Goal: Information Seeking & Learning: Learn about a topic

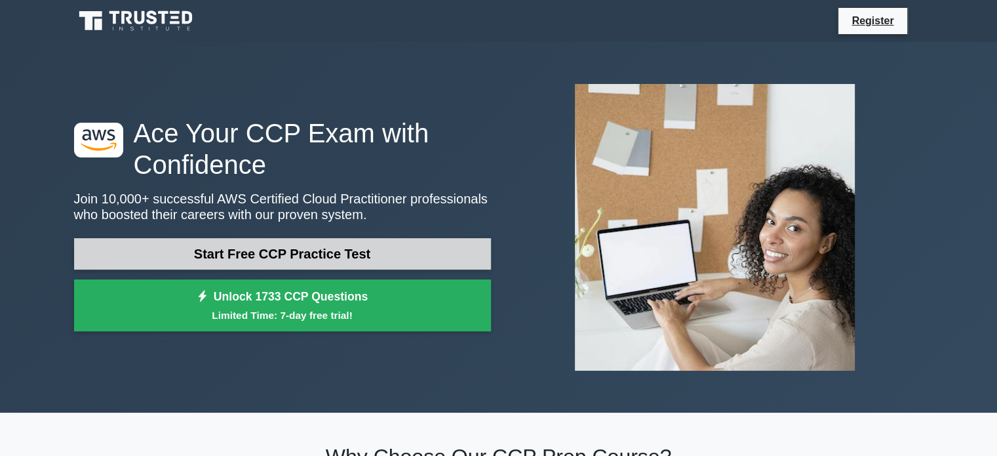
click at [281, 254] on link "Start Free CCP Practice Test" at bounding box center [282, 253] width 417 height 31
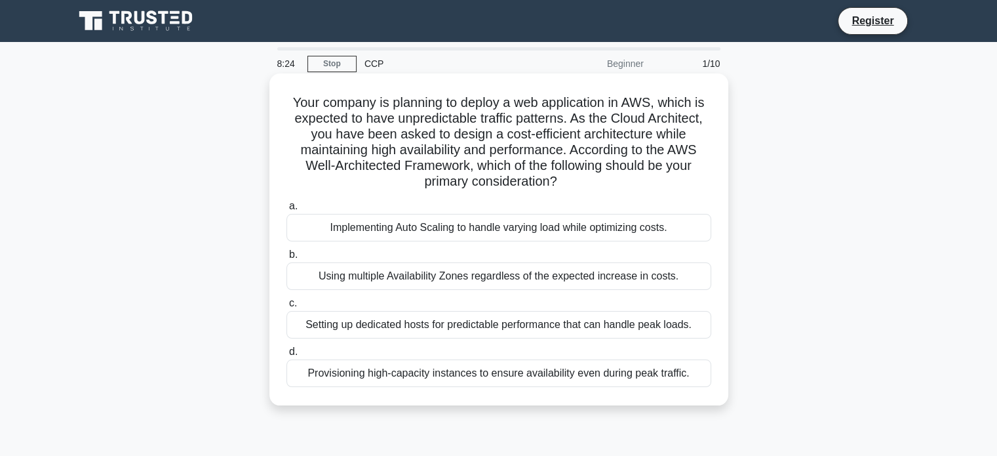
click at [440, 230] on div "Implementing Auto Scaling to handle varying load while optimizing costs." at bounding box center [498, 228] width 425 height 28
click at [286, 210] on input "a. Implementing Auto Scaling to handle varying load while optimizing costs." at bounding box center [286, 206] width 0 height 9
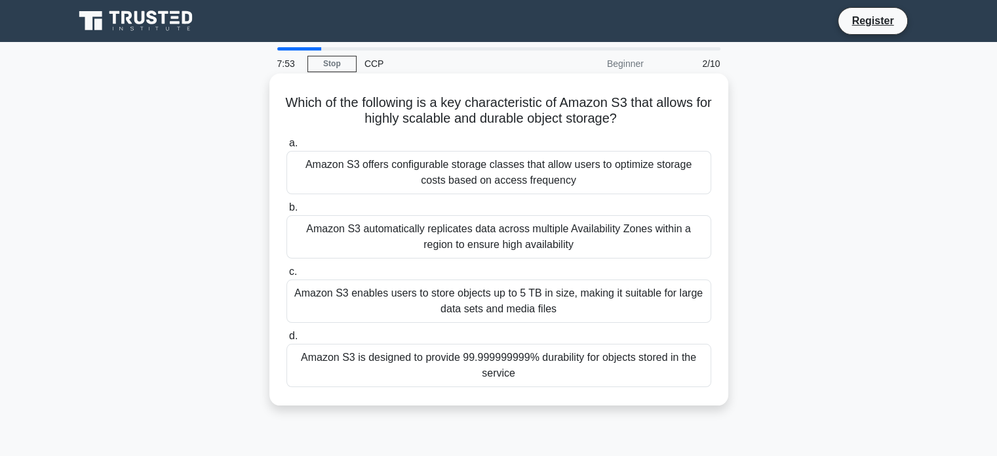
click at [381, 155] on div "Amazon S3 offers configurable storage classes that allow users to optimize stor…" at bounding box center [498, 172] width 425 height 43
click at [286, 147] on input "a. Amazon S3 offers configurable storage classes that allow users to optimize s…" at bounding box center [286, 143] width 0 height 9
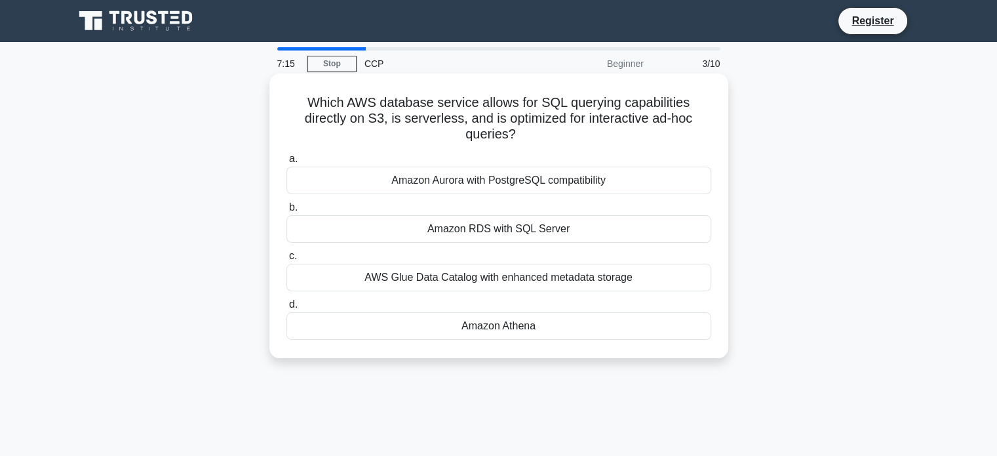
click at [508, 178] on div "Amazon Aurora with PostgreSQL compatibility" at bounding box center [498, 180] width 425 height 28
click at [286, 163] on input "a. Amazon Aurora with PostgreSQL compatibility" at bounding box center [286, 159] width 0 height 9
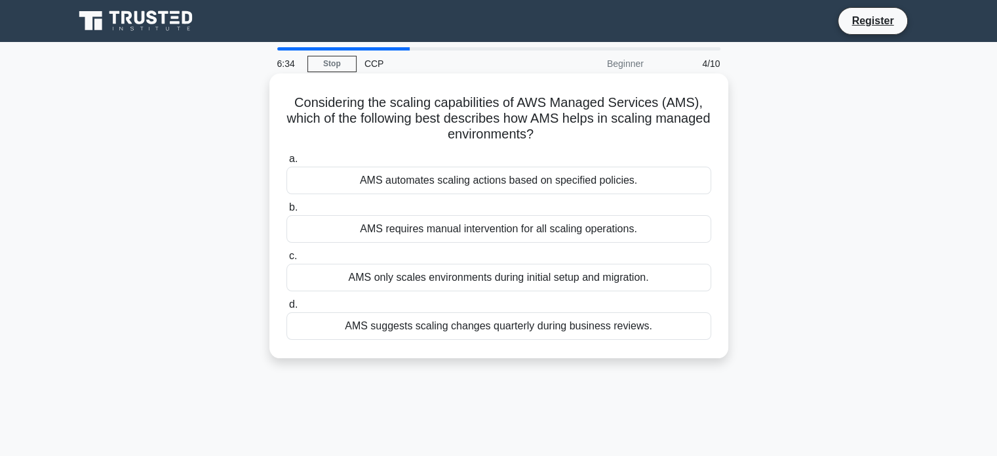
click at [471, 180] on div "AMS automates scaling actions based on specified policies." at bounding box center [498, 180] width 425 height 28
click at [286, 163] on input "a. AMS automates scaling actions based on specified policies." at bounding box center [286, 159] width 0 height 9
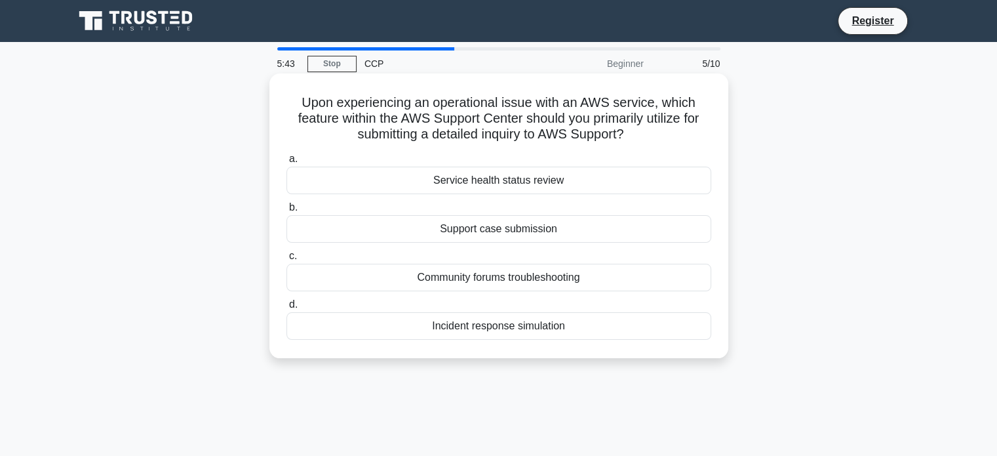
click at [513, 328] on div "Incident response simulation" at bounding box center [498, 326] width 425 height 28
click at [286, 309] on input "d. Incident response simulation" at bounding box center [286, 304] width 0 height 9
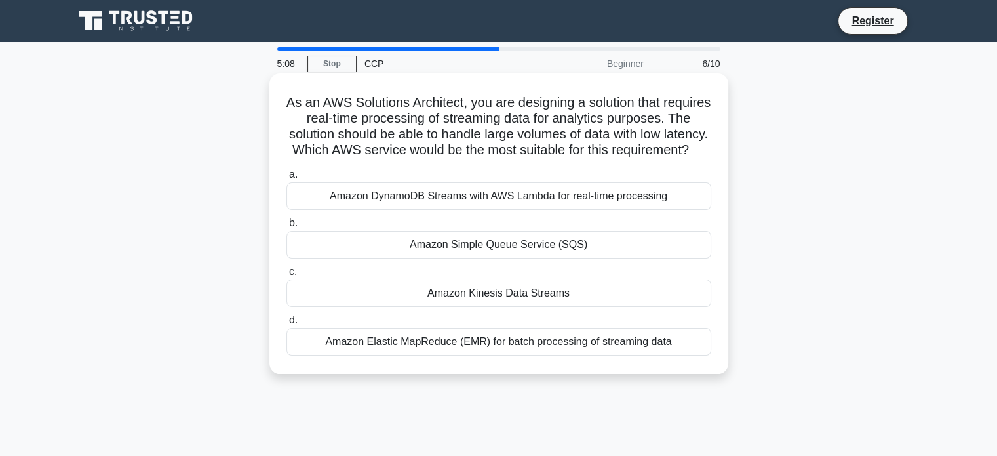
click at [461, 355] on div "Amazon Elastic MapReduce (EMR) for batch processing of streaming data" at bounding box center [498, 342] width 425 height 28
click at [286, 324] on input "d. Amazon Elastic MapReduce (EMR) for batch processing of streaming data" at bounding box center [286, 320] width 0 height 9
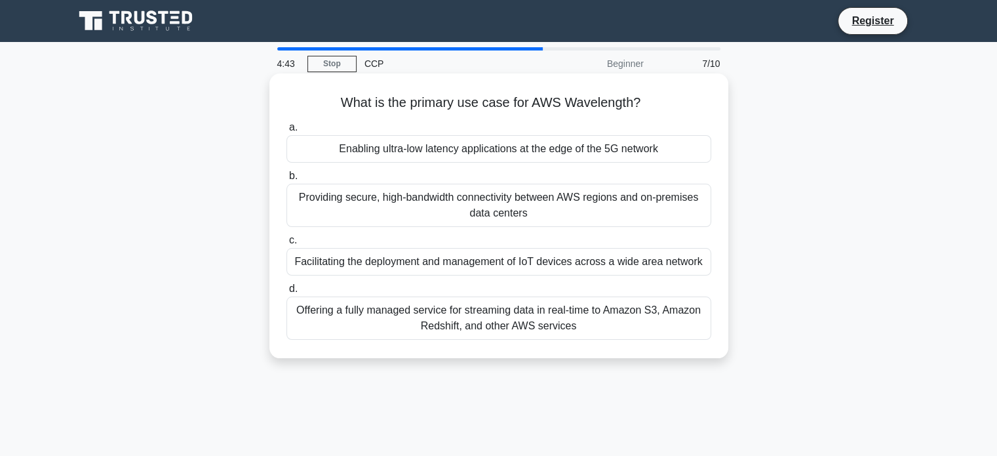
click at [423, 216] on div "Providing secure, high-bandwidth connectivity between AWS regions and on-premis…" at bounding box center [498, 205] width 425 height 43
click at [286, 180] on input "b. Providing secure, high-bandwidth connectivity between AWS regions and on-pre…" at bounding box center [286, 176] width 0 height 9
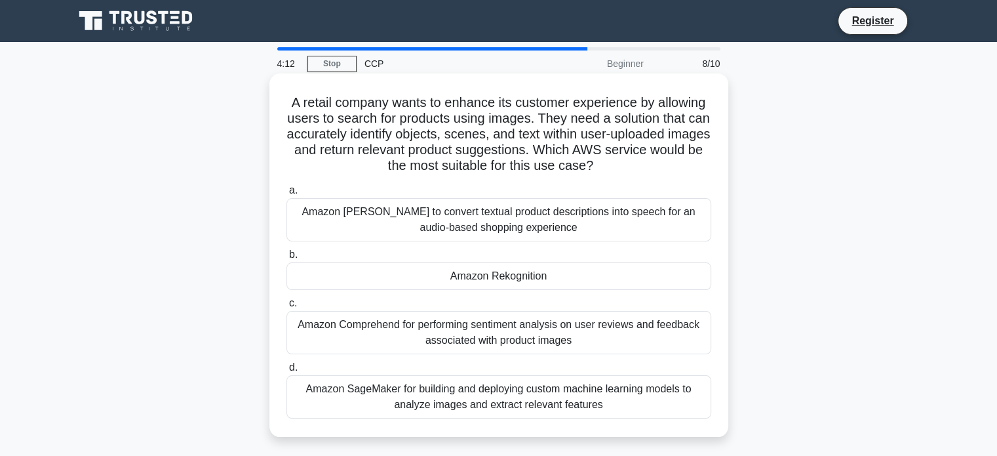
click at [488, 270] on div "Amazon Rekognition" at bounding box center [498, 276] width 425 height 28
click at [286, 259] on input "b. Amazon Rekognition" at bounding box center [286, 254] width 0 height 9
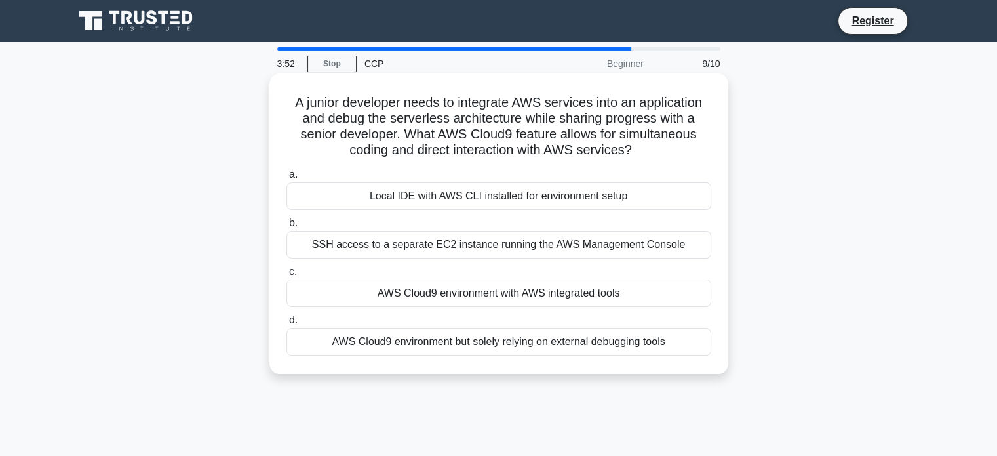
click at [454, 287] on div "AWS Cloud9 environment with AWS integrated tools" at bounding box center [498, 293] width 425 height 28
click at [286, 276] on input "c. AWS Cloud9 environment with AWS integrated tools" at bounding box center [286, 271] width 0 height 9
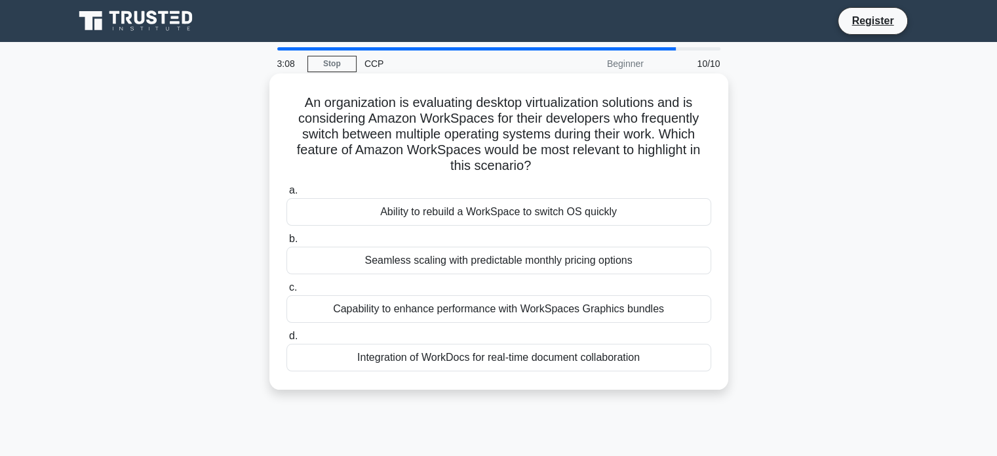
click at [406, 269] on div "Seamless scaling with predictable monthly pricing options" at bounding box center [498, 260] width 425 height 28
click at [286, 243] on input "b. Seamless scaling with predictable monthly pricing options" at bounding box center [286, 239] width 0 height 9
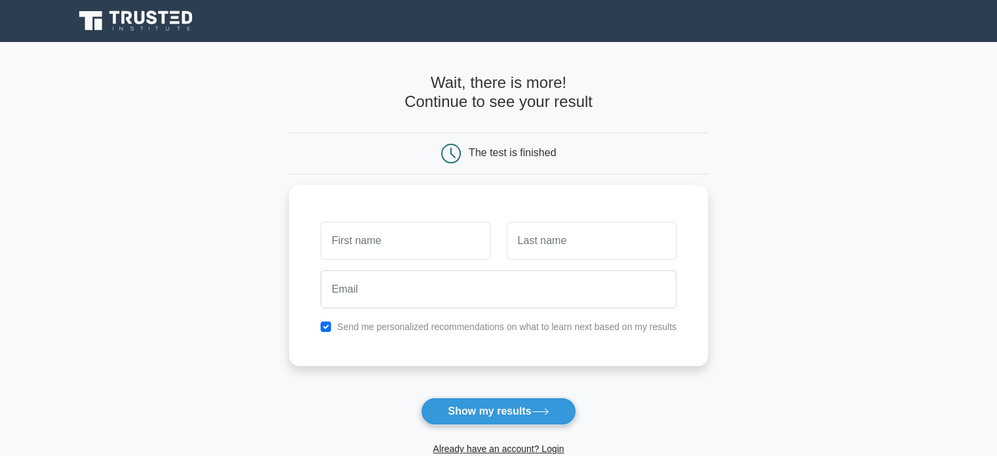
type input "a"
click at [372, 235] on input "A" at bounding box center [406, 237] width 170 height 38
type input "Anil"
click at [563, 230] on input "text" at bounding box center [592, 237] width 170 height 38
type input "Verma"
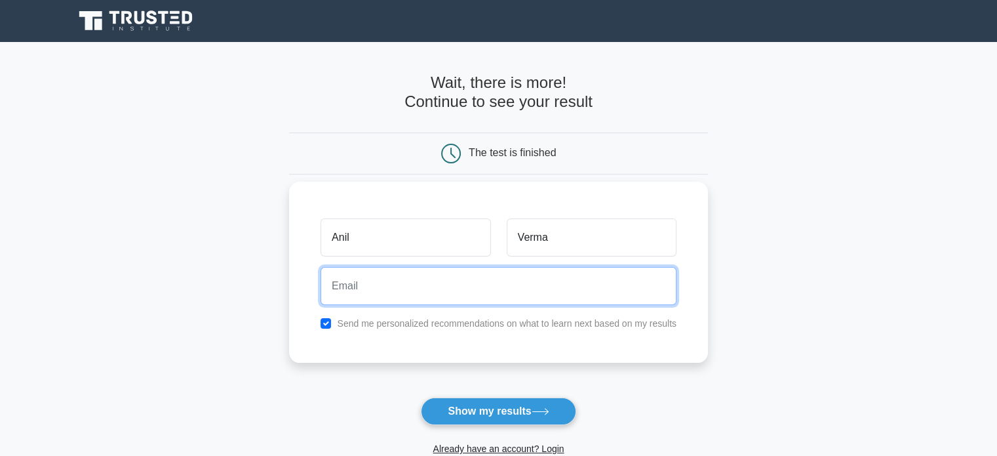
click at [372, 291] on input "email" at bounding box center [499, 286] width 356 height 38
type input "vermaanilak@gmail.com"
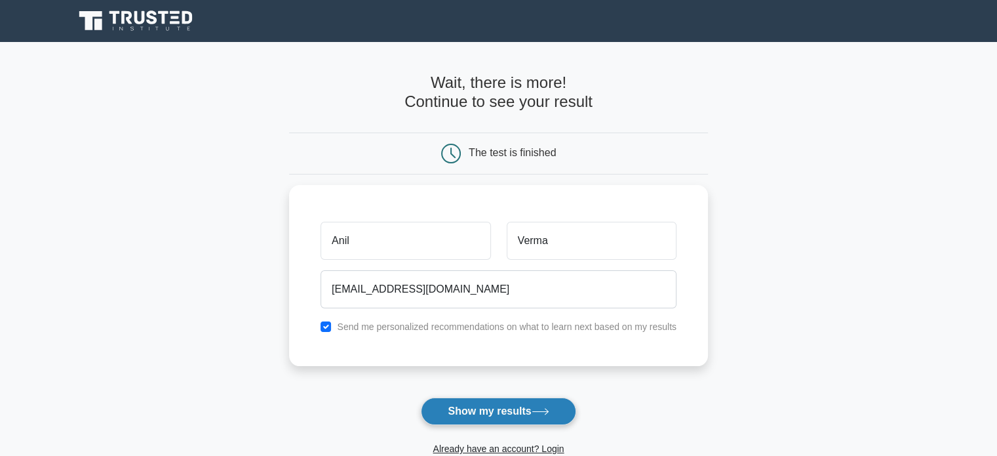
click at [457, 408] on button "Show my results" at bounding box center [498, 411] width 155 height 28
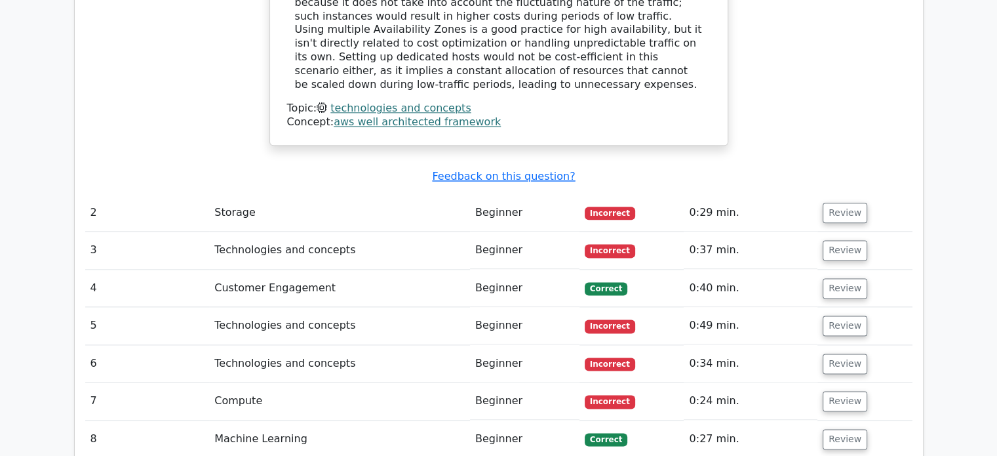
scroll to position [1641, 0]
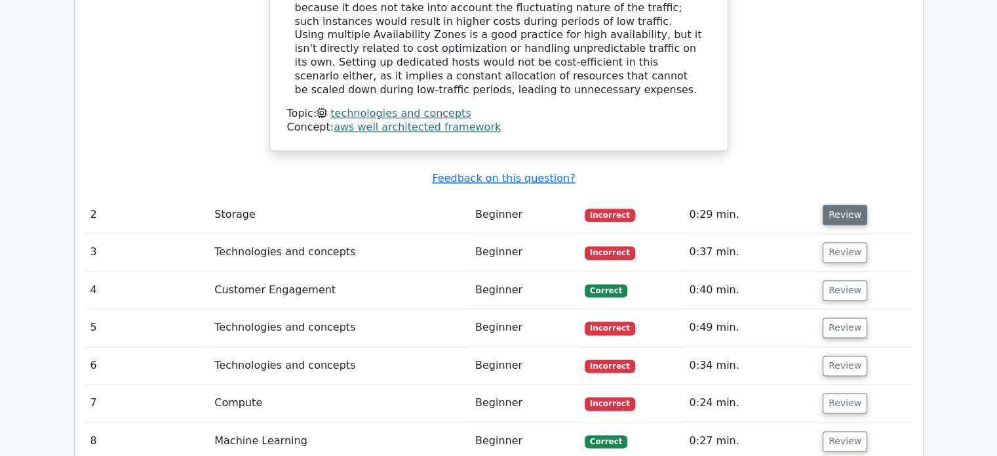
click at [855, 205] on button "Review" at bounding box center [845, 215] width 45 height 20
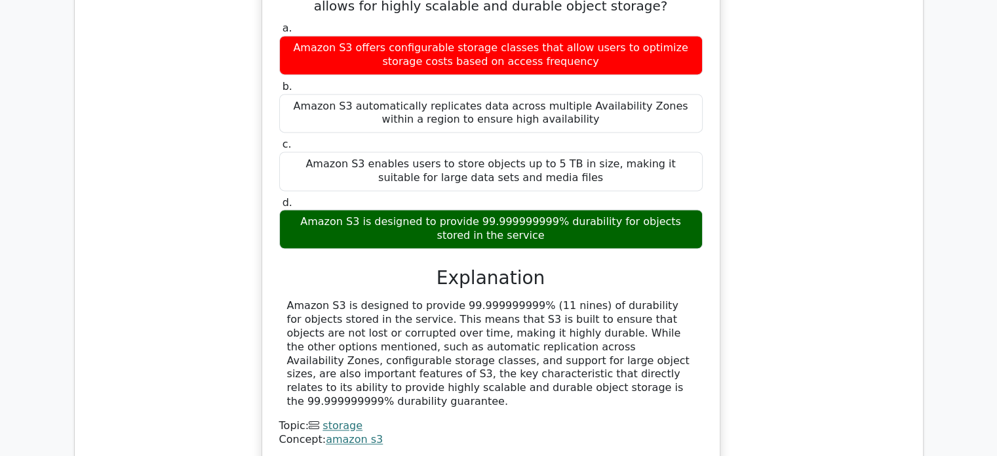
scroll to position [0, 7]
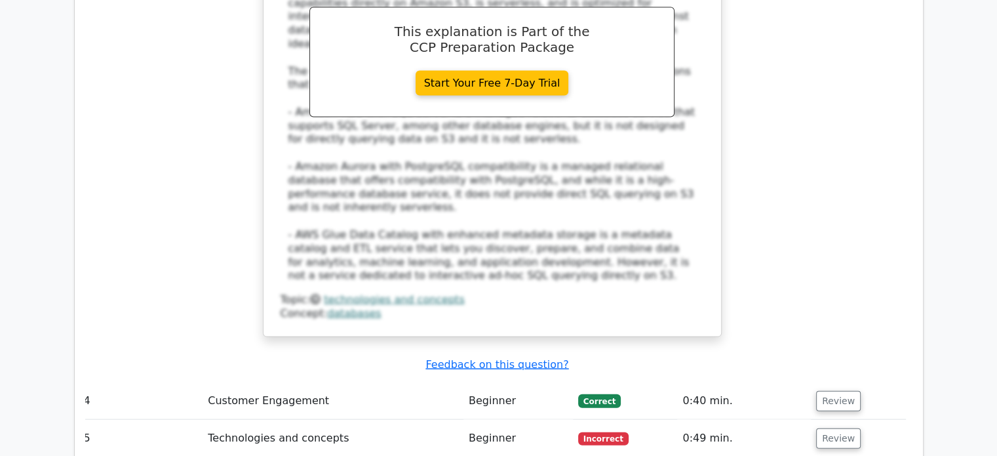
scroll to position [2777, 0]
click at [823, 427] on button "Review" at bounding box center [838, 437] width 45 height 20
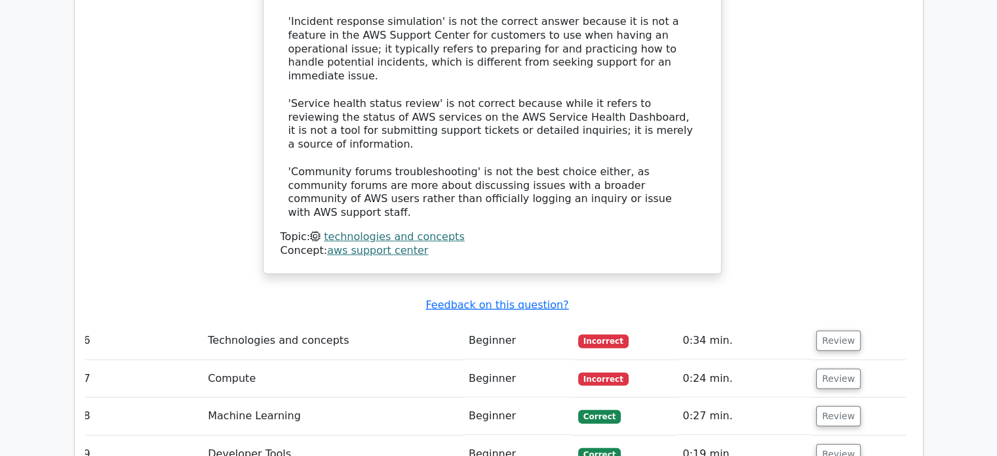
scroll to position [3715, 0]
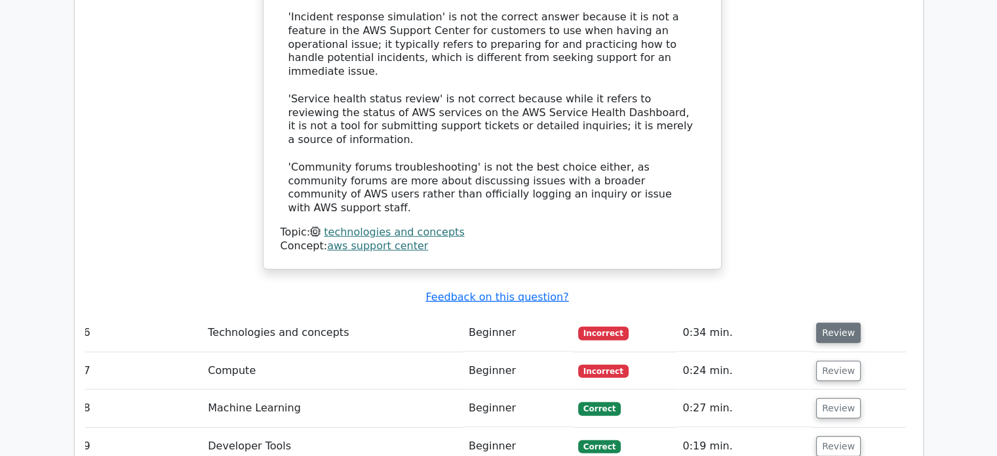
click at [832, 322] on button "Review" at bounding box center [838, 332] width 45 height 20
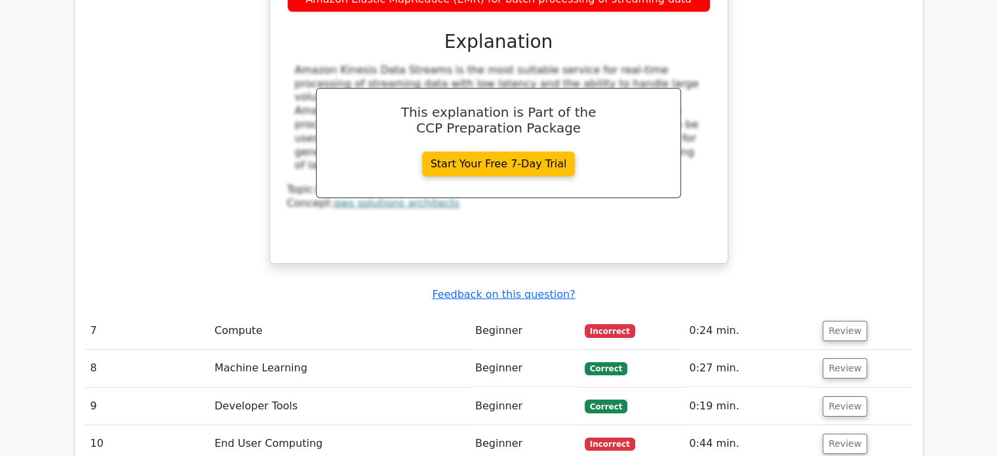
scroll to position [4337, 0]
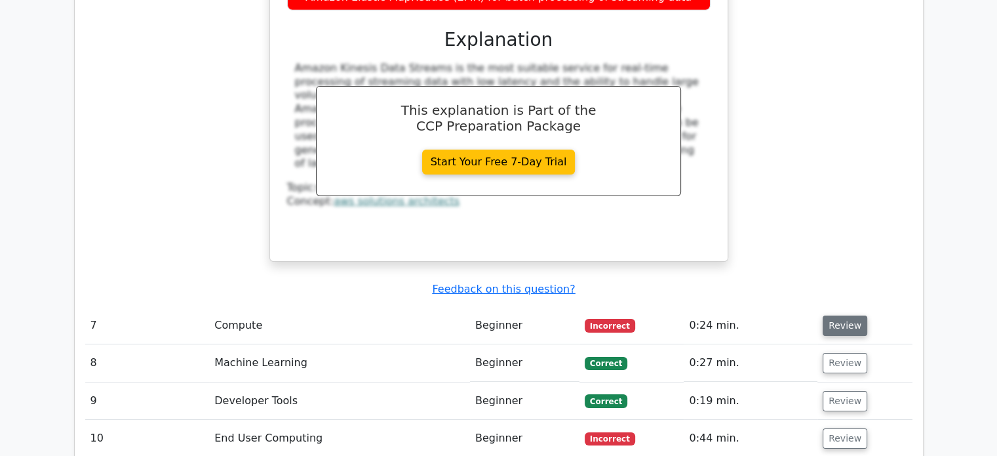
click at [838, 315] on button "Review" at bounding box center [845, 325] width 45 height 20
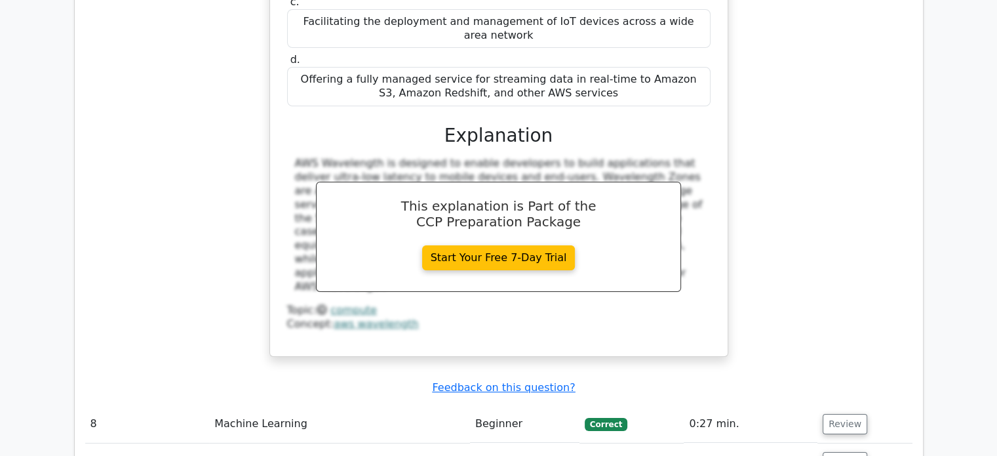
scroll to position [4830, 0]
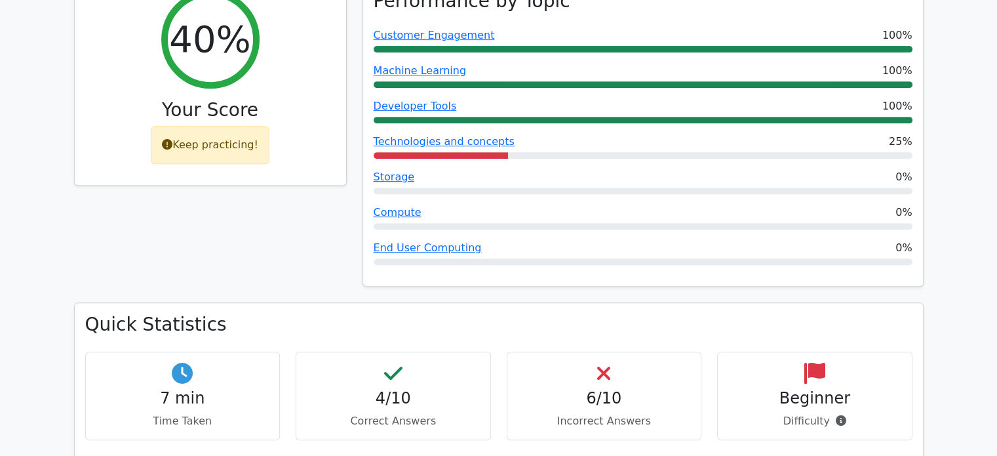
scroll to position [537, 0]
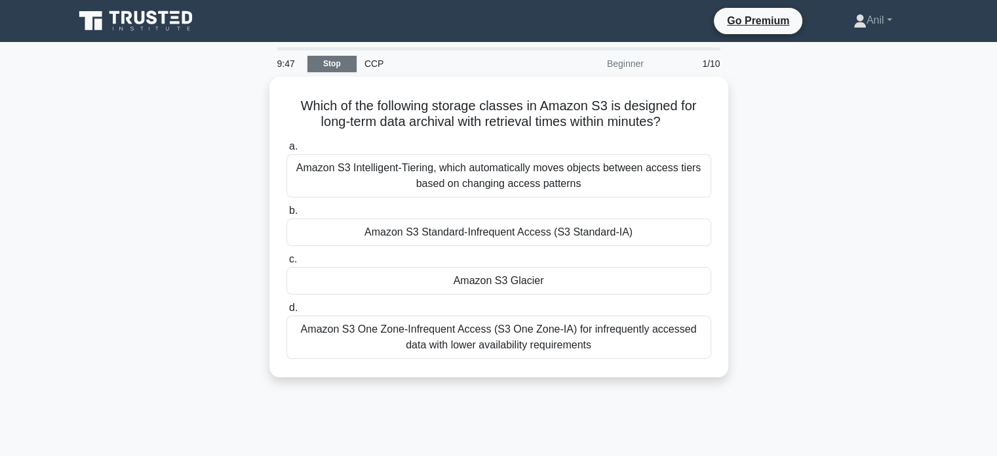
drag, startPoint x: 0, startPoint y: 0, endPoint x: 328, endPoint y: 59, distance: 333.0
click at [328, 59] on link "Stop" at bounding box center [331, 64] width 49 height 16
